Goal: Task Accomplishment & Management: Complete application form

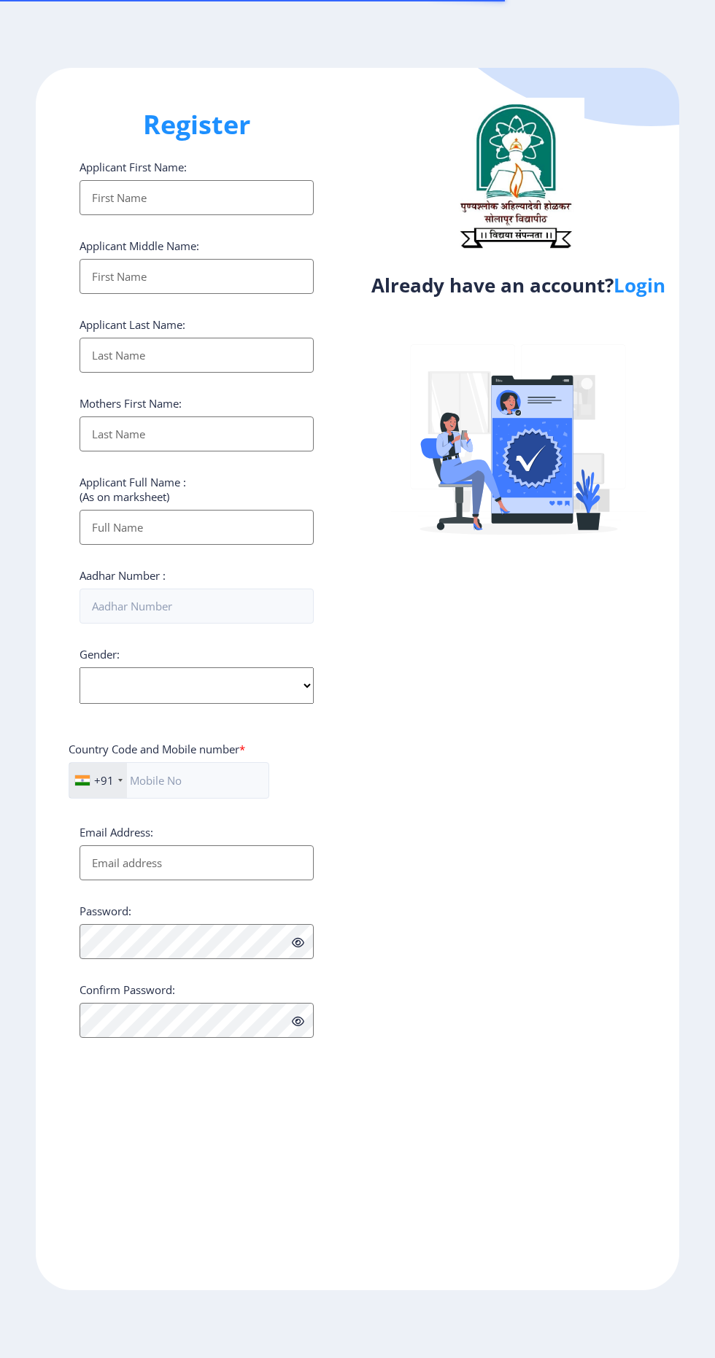
select select
click at [646, 295] on link "Login" at bounding box center [639, 285] width 52 height 26
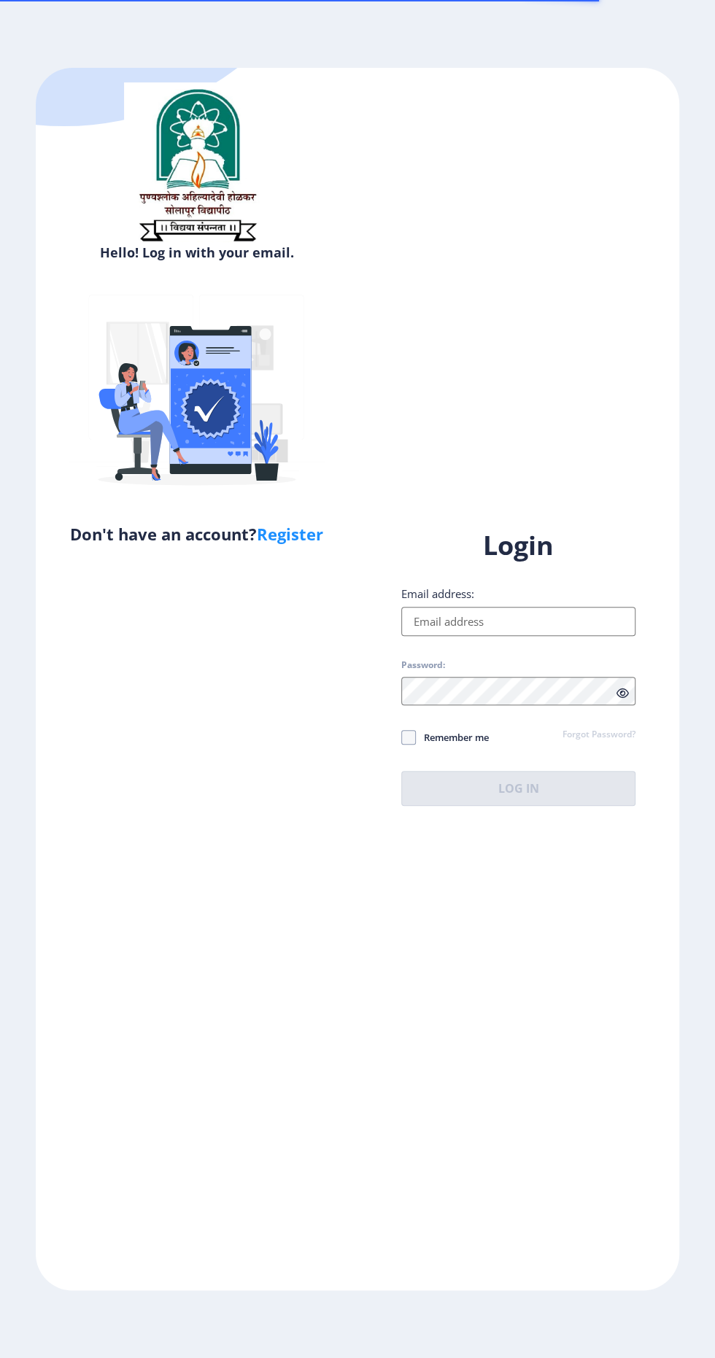
click at [553, 636] on input "Email address:" at bounding box center [518, 621] width 234 height 29
type input "nitintalekar95@gmail.com"
click at [405, 745] on span at bounding box center [408, 737] width 15 height 15
click at [402, 738] on input "Remember me" at bounding box center [401, 737] width 1 height 1
checkbox input "true"
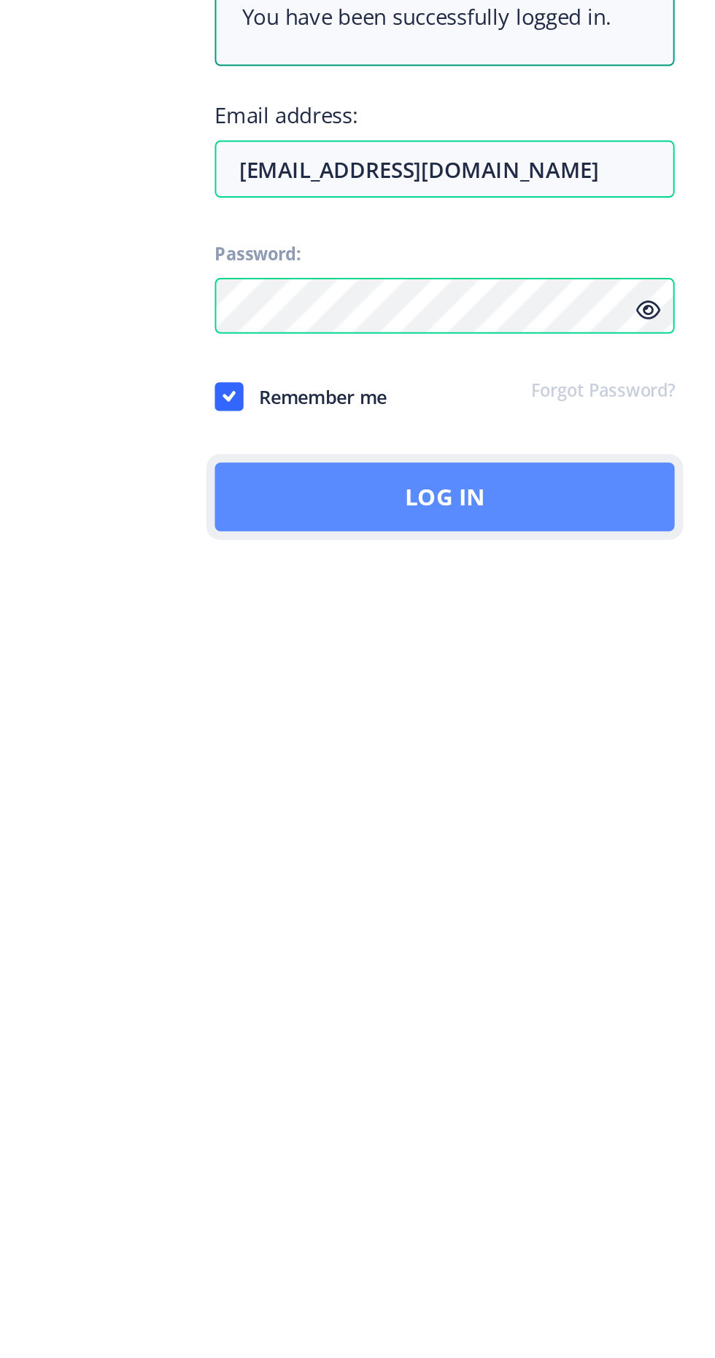
click at [560, 848] on button "Log In" at bounding box center [518, 830] width 234 height 35
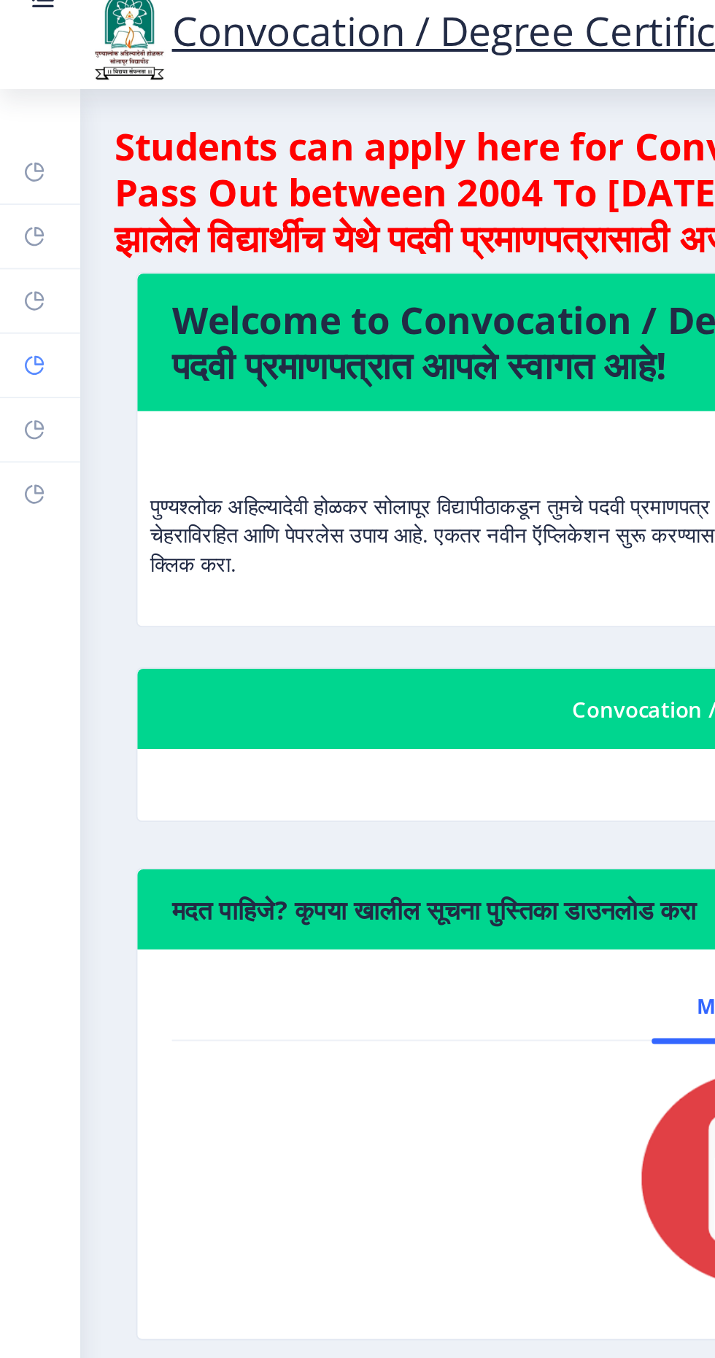
click at [26, 197] on link "Myapplication" at bounding box center [20, 196] width 41 height 32
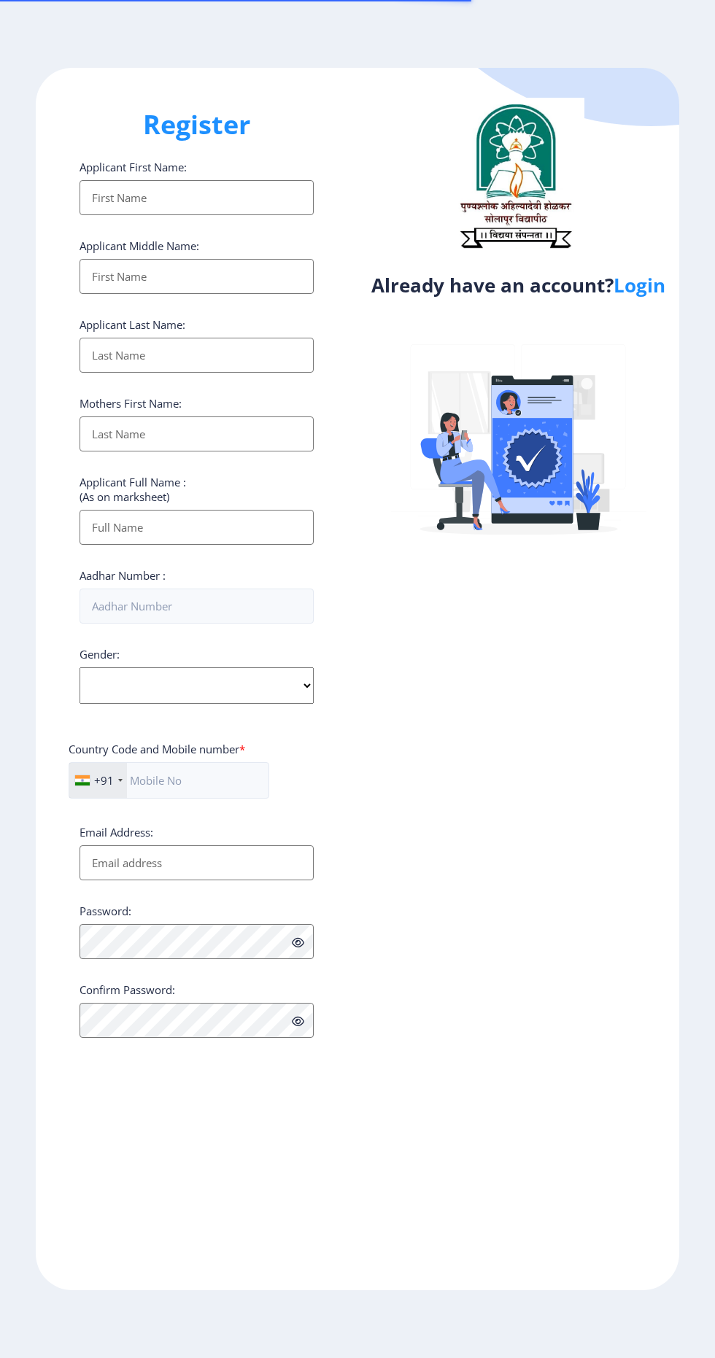
select select
